Goal: Transaction & Acquisition: Purchase product/service

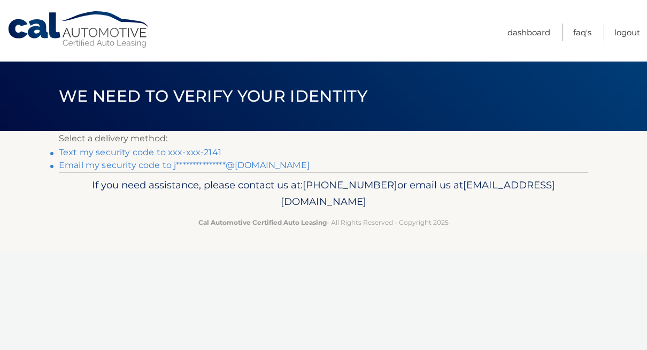
click at [212, 151] on link "Text my security code to xxx-xxx-2141" at bounding box center [140, 152] width 163 height 10
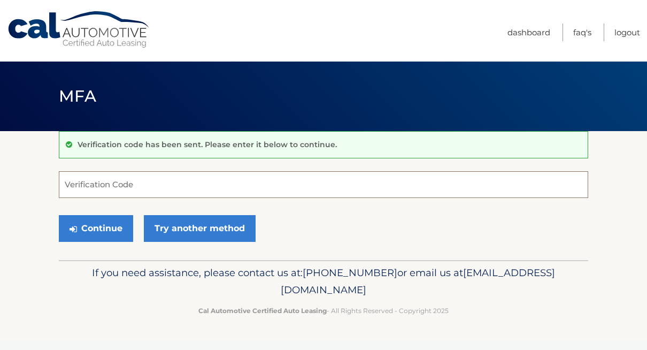
click at [171, 193] on input "Verification Code" at bounding box center [324, 184] width 530 height 27
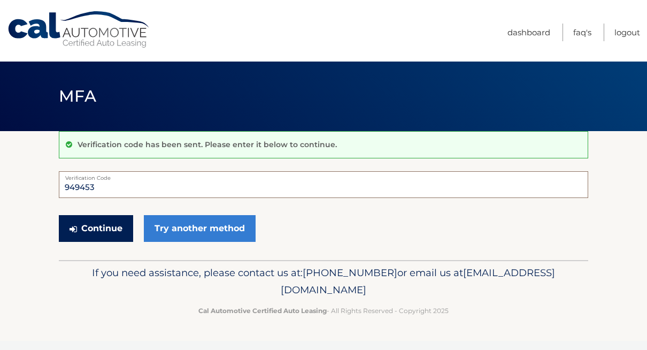
type input "949453"
click at [113, 226] on button "Continue" at bounding box center [96, 228] width 74 height 27
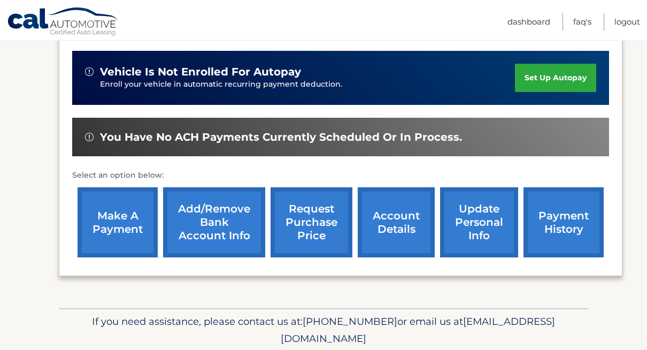
scroll to position [265, 0]
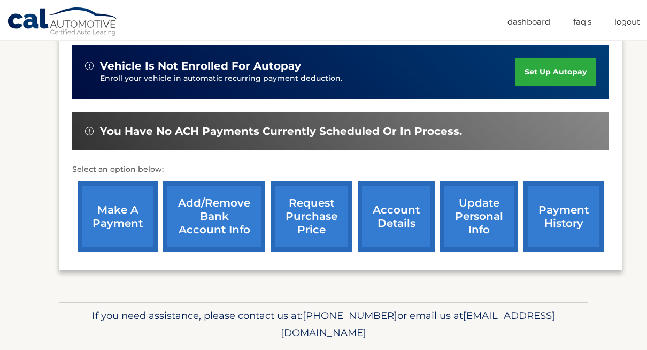
click at [112, 199] on link "make a payment" at bounding box center [118, 216] width 80 height 70
click at [121, 213] on link "make a payment" at bounding box center [118, 216] width 80 height 70
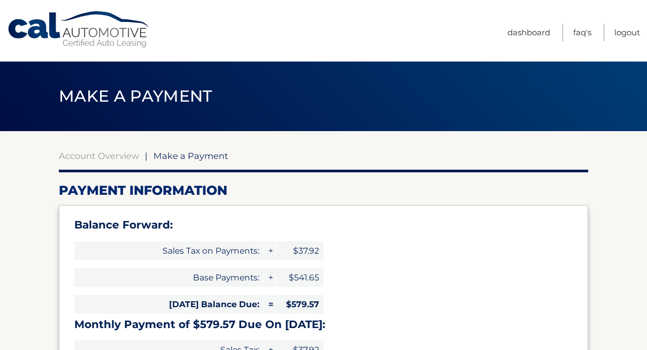
select select "MWY0NmFiZTgtYjhhZS00MjU3LTgzYjMtOGUyYjY5MGFiZDBm"
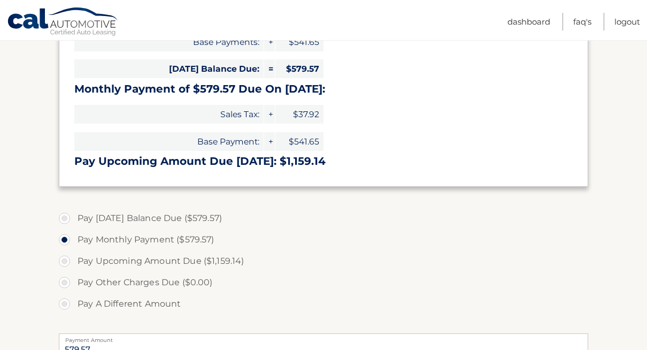
scroll to position [247, 0]
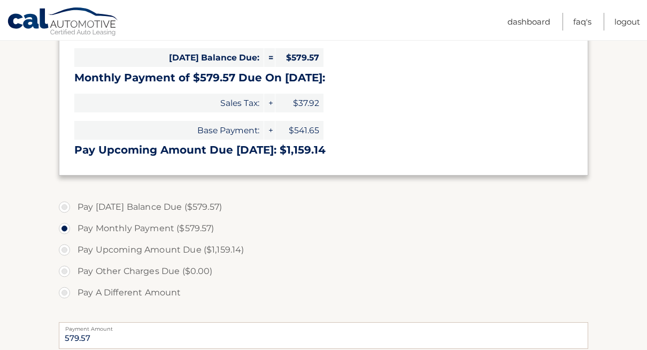
click at [158, 205] on label "Pay [DATE] Balance Due ($579.57)" at bounding box center [324, 206] width 530 height 21
click at [74, 205] on input "Pay [DATE] Balance Due ($579.57)" at bounding box center [68, 204] width 11 height 17
radio input "true"
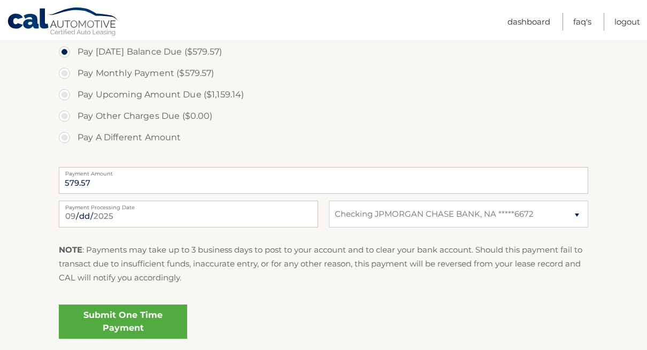
scroll to position [403, 0]
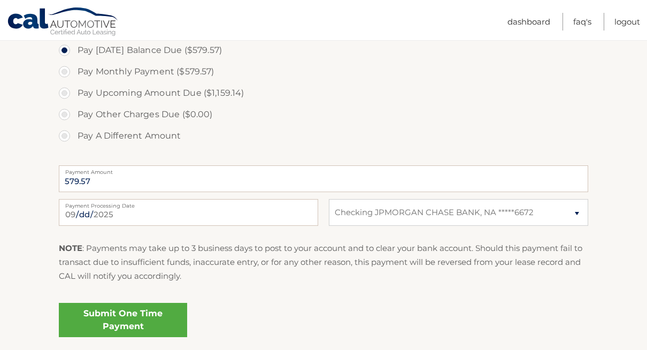
click at [151, 316] on link "Submit One Time Payment" at bounding box center [123, 320] width 128 height 34
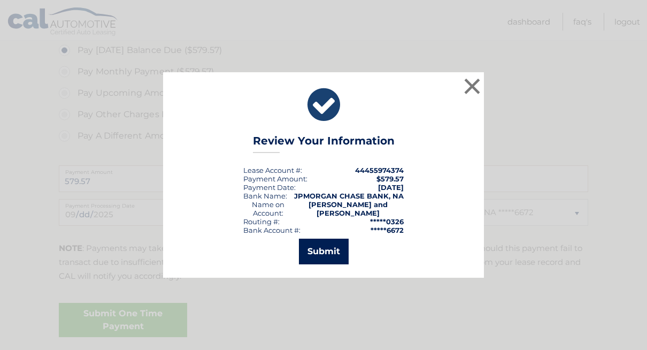
click at [320, 248] on button "Submit" at bounding box center [324, 252] width 50 height 26
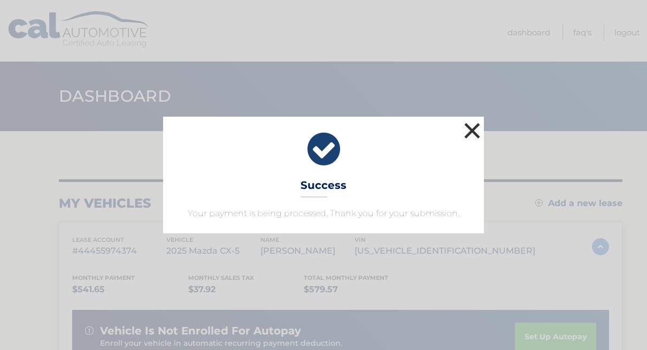
click at [477, 128] on button "×" at bounding box center [472, 130] width 21 height 21
